Goal: Information Seeking & Learning: Learn about a topic

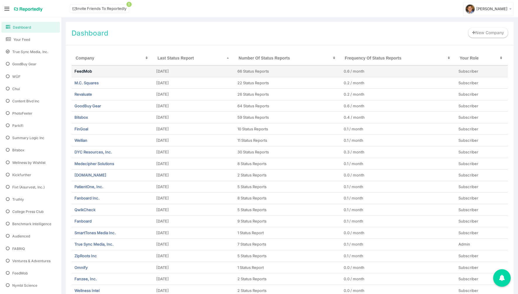
click at [85, 72] on link "FeedMob" at bounding box center [83, 71] width 18 height 5
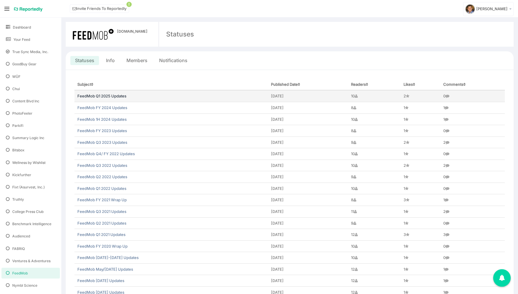
click at [119, 96] on link "FeedMob Q1 2025 Updates" at bounding box center [101, 96] width 49 height 5
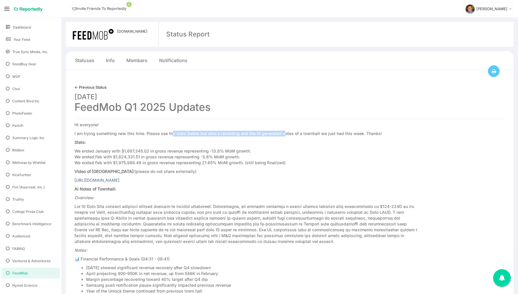
drag, startPoint x: 172, startPoint y: 134, endPoint x: 283, endPoint y: 133, distance: 110.3
click at [283, 133] on p "I am trying something new this time. Please see the stats below but also a reco…" at bounding box center [246, 134] width 344 height 6
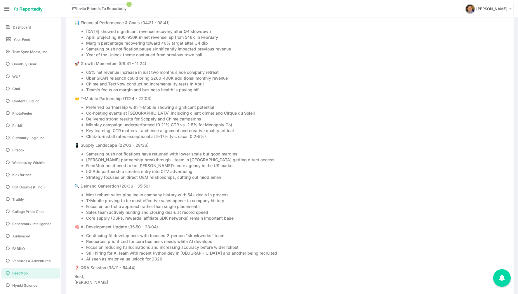
scroll to position [369, 0]
